Goal: Find specific page/section: Find specific page/section

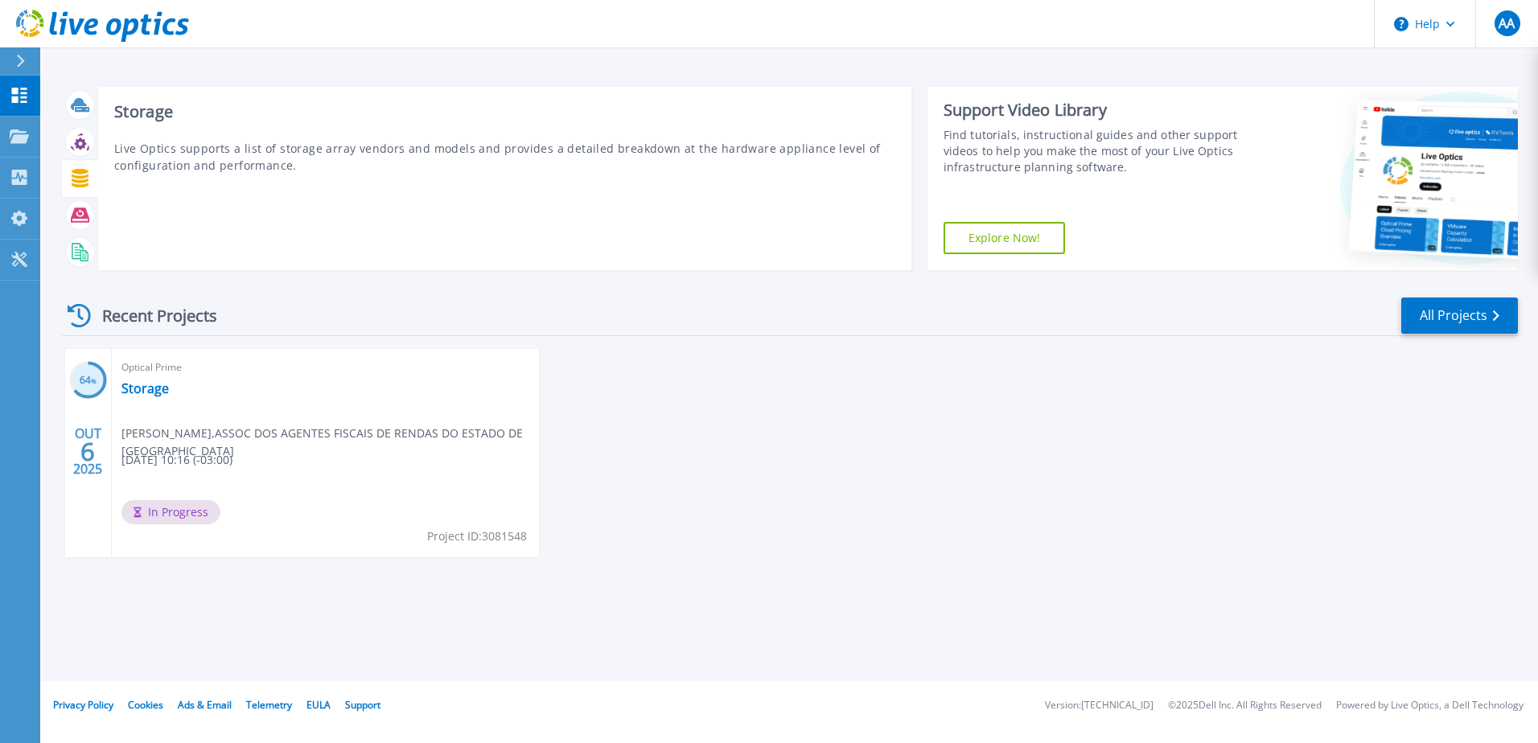
click at [82, 181] on icon at bounding box center [80, 178] width 17 height 19
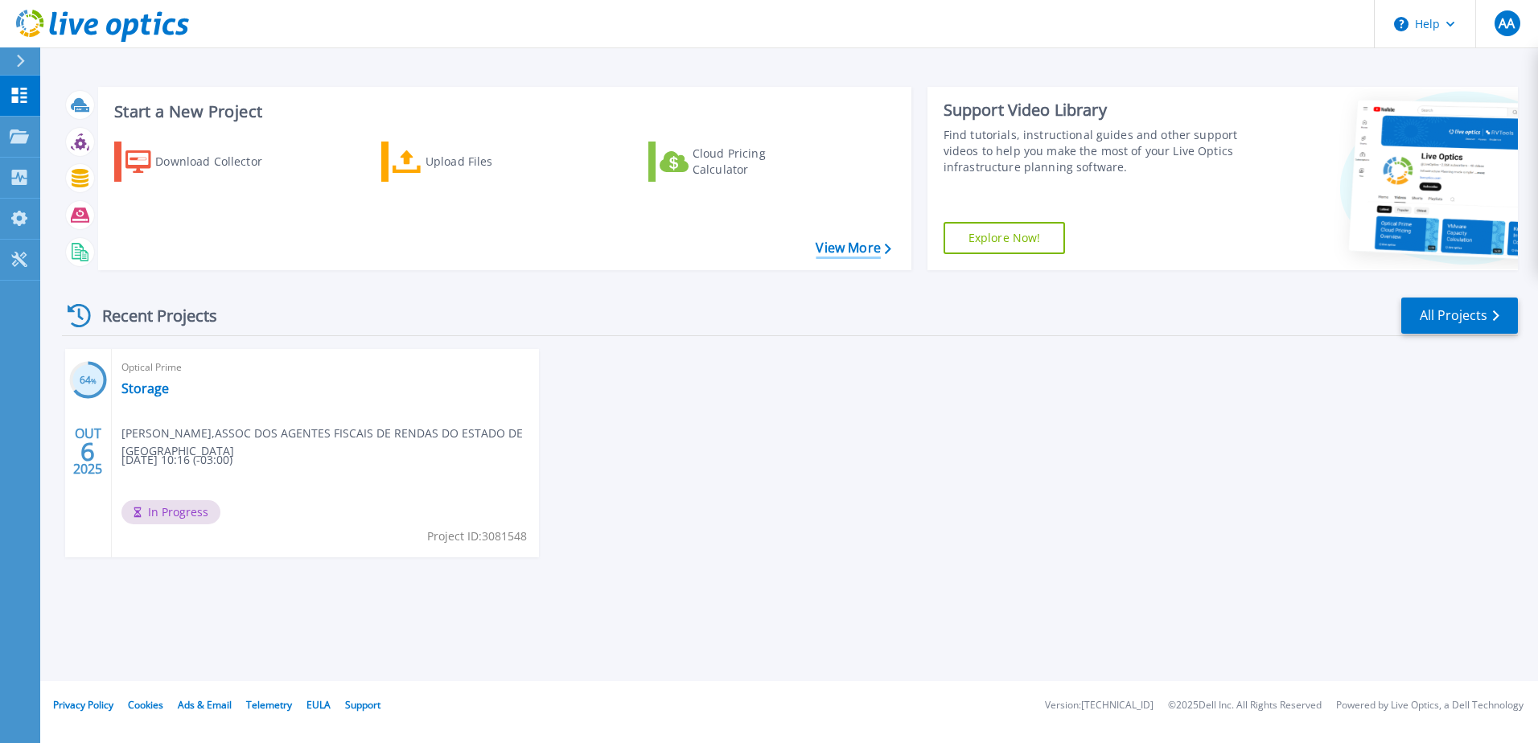
click at [849, 253] on link "View More" at bounding box center [853, 248] width 75 height 15
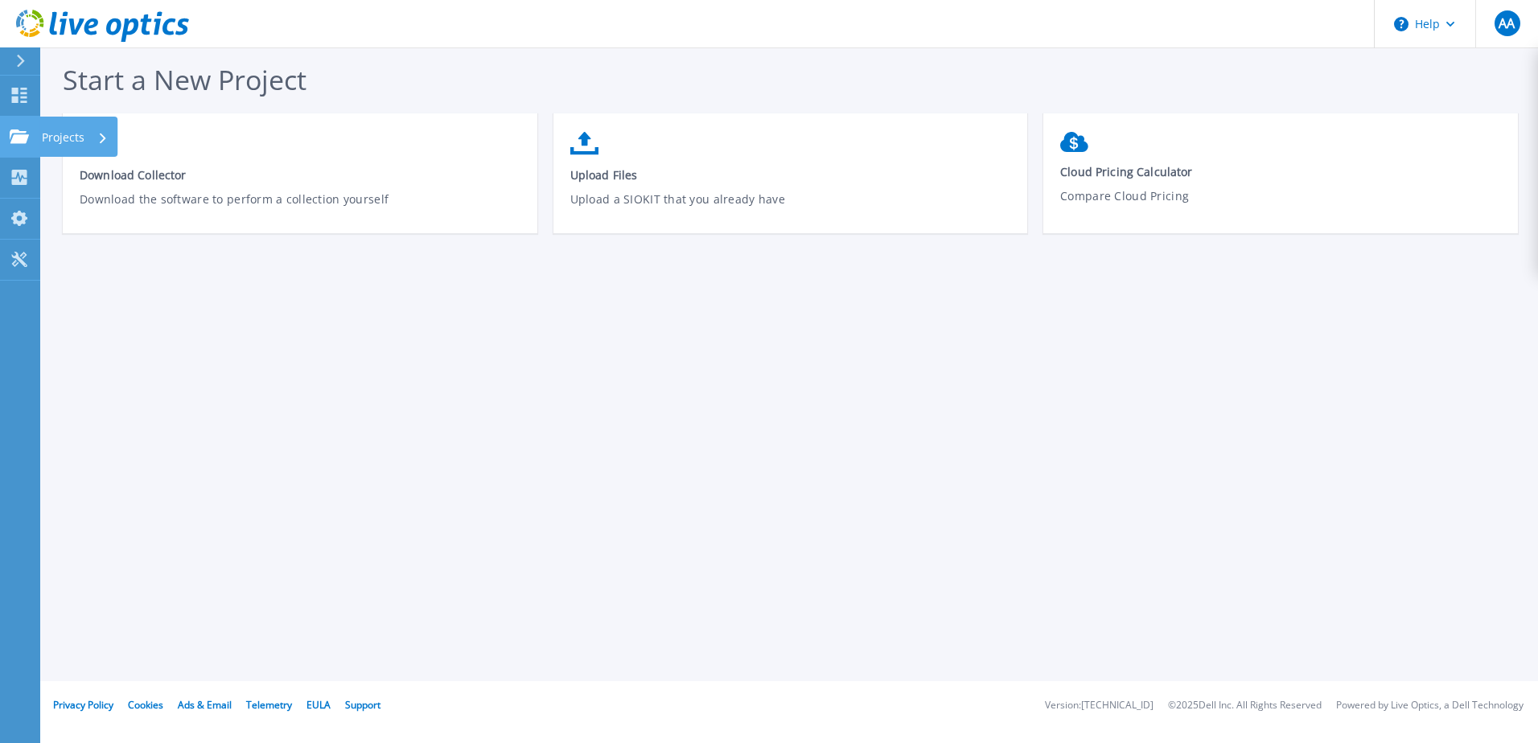
click at [76, 141] on p "Projects" at bounding box center [63, 138] width 43 height 42
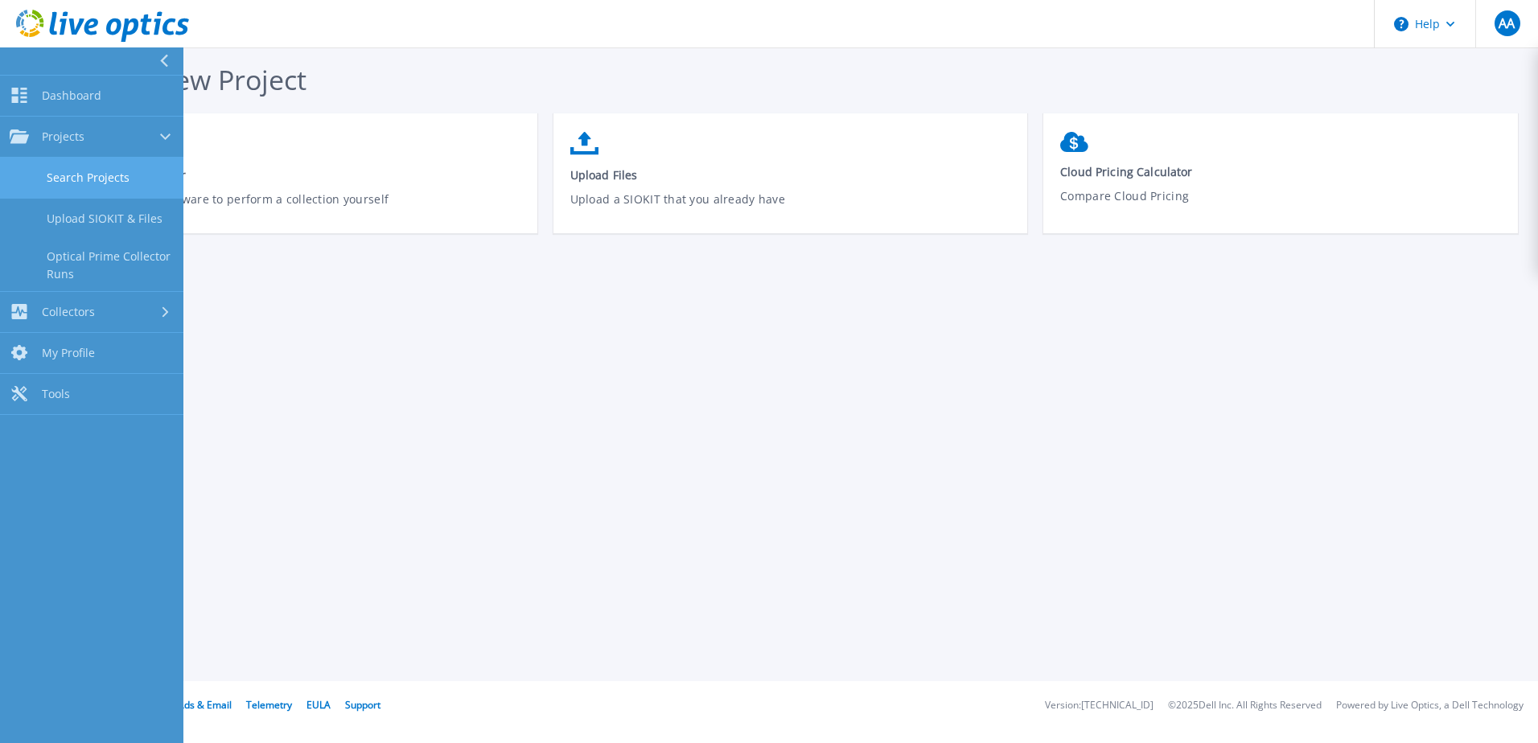
click at [93, 177] on link "Search Projects" at bounding box center [91, 178] width 183 height 41
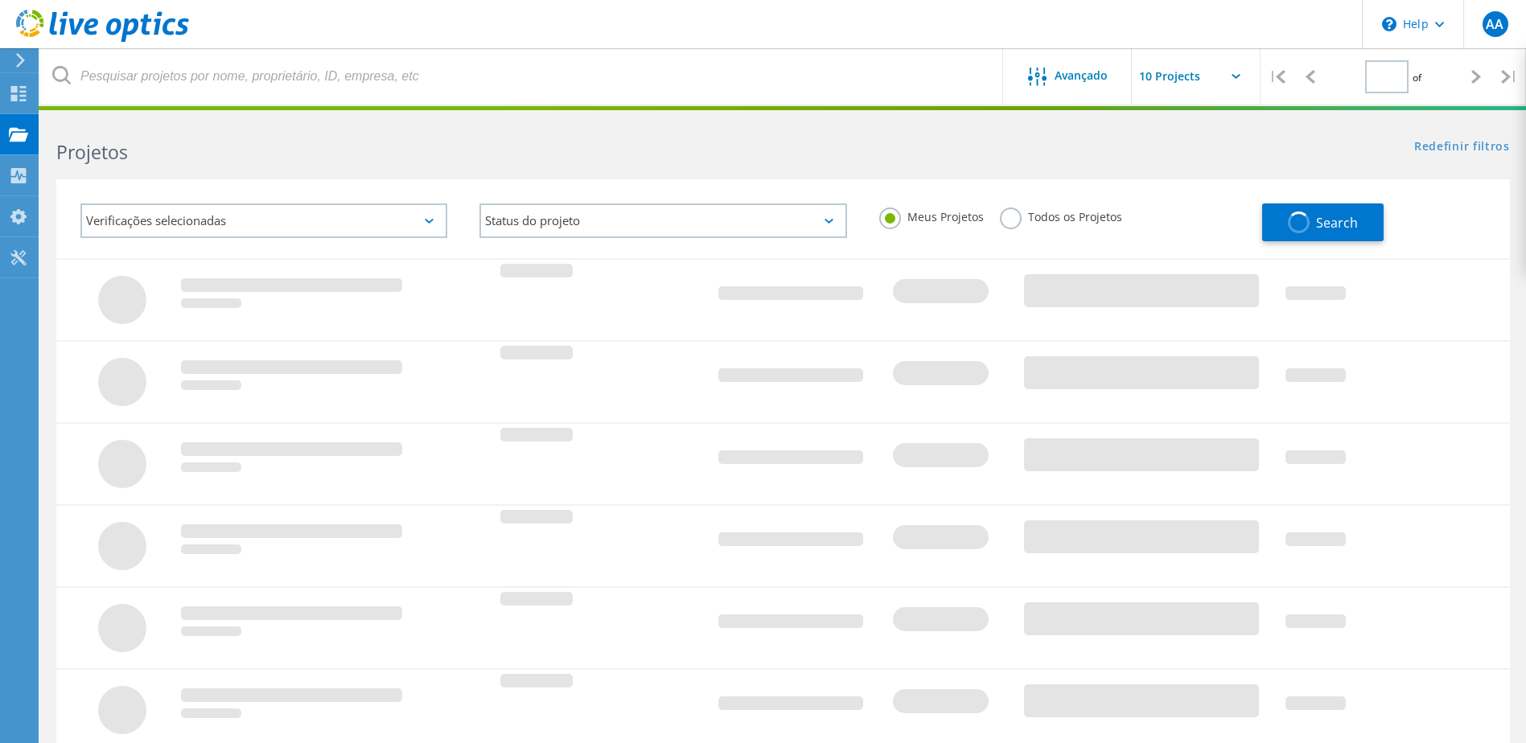
type input "1"
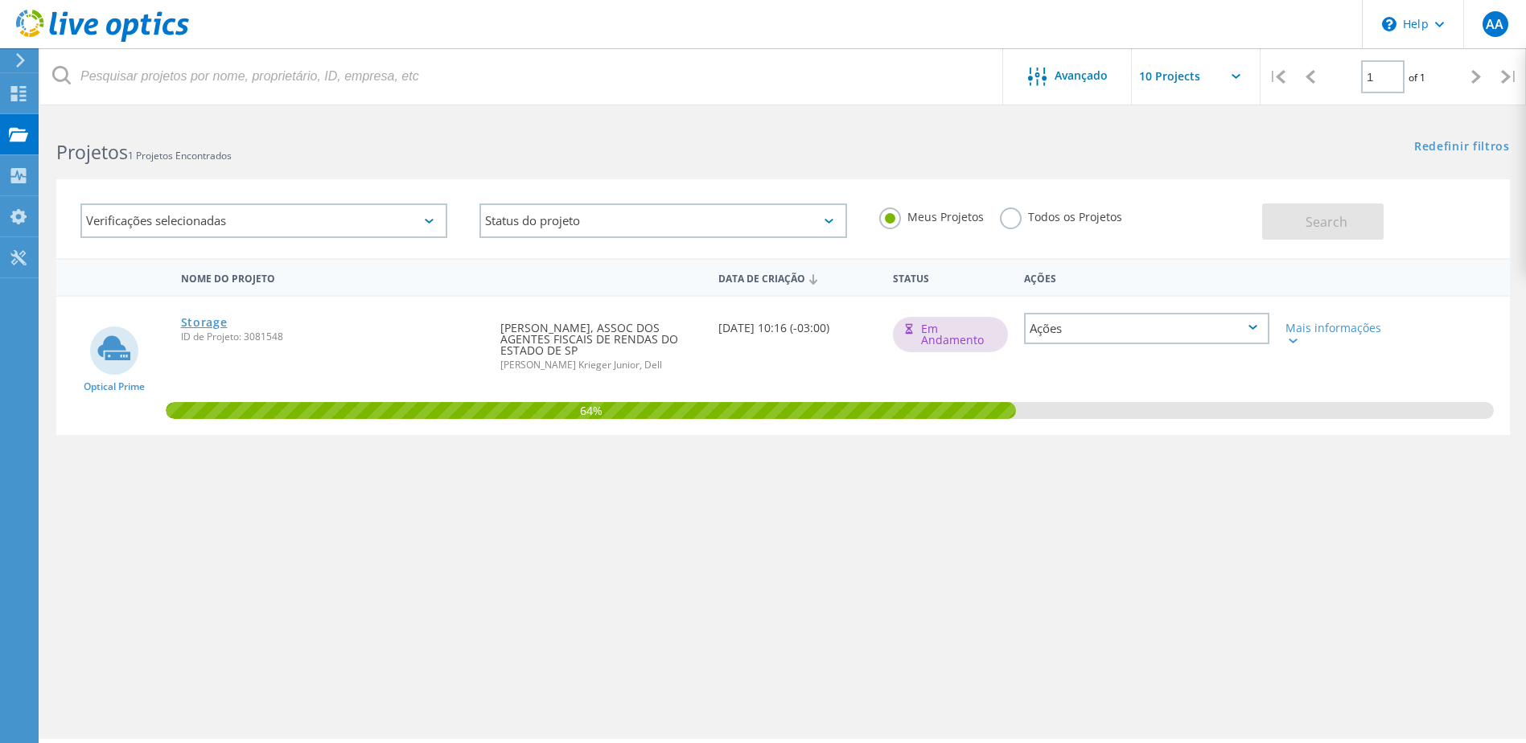
click at [193, 323] on link "Storage" at bounding box center [204, 322] width 47 height 11
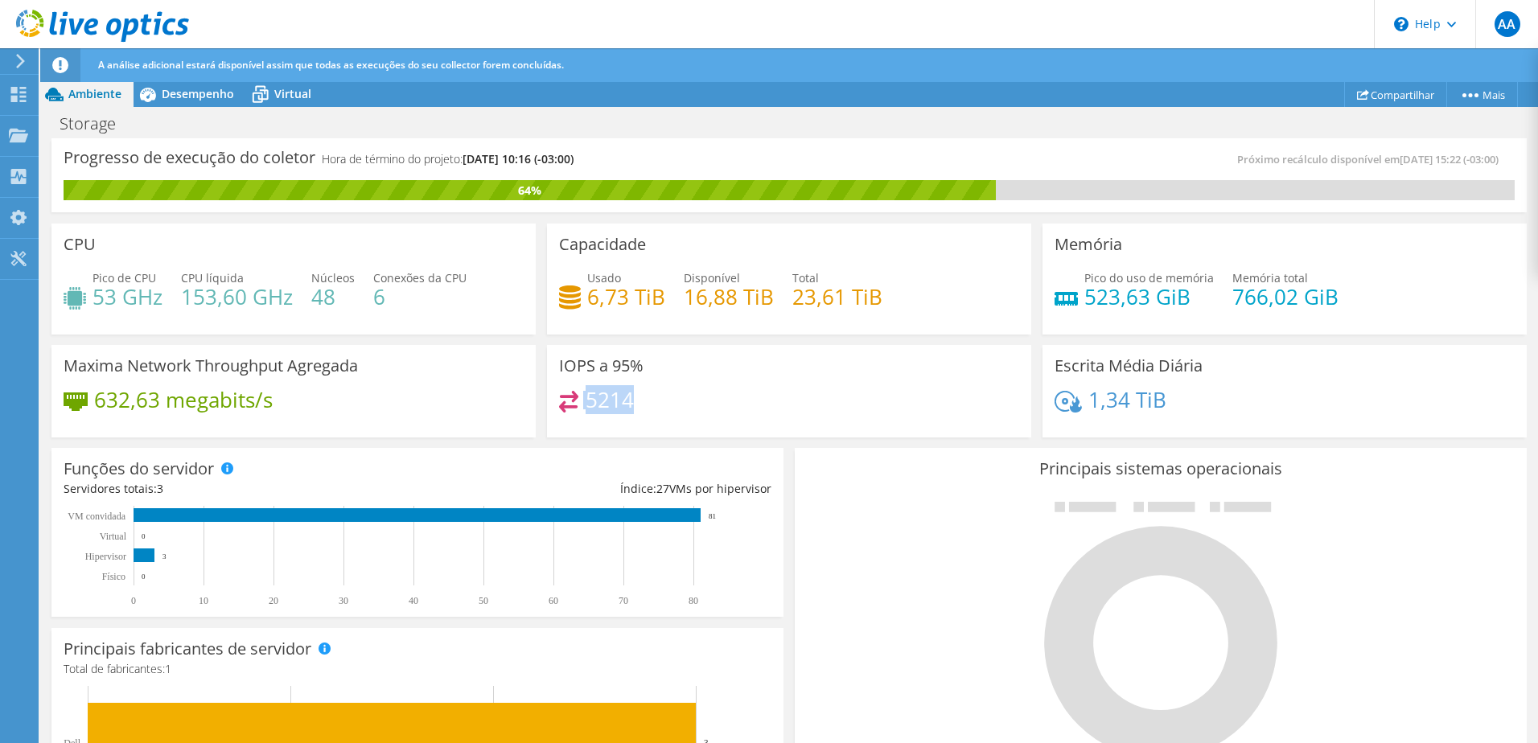
drag, startPoint x: 656, startPoint y: 405, endPoint x: 562, endPoint y: 401, distance: 94.2
click at [562, 401] on div "5214" at bounding box center [789, 408] width 460 height 35
